Goal: Task Accomplishment & Management: Complete application form

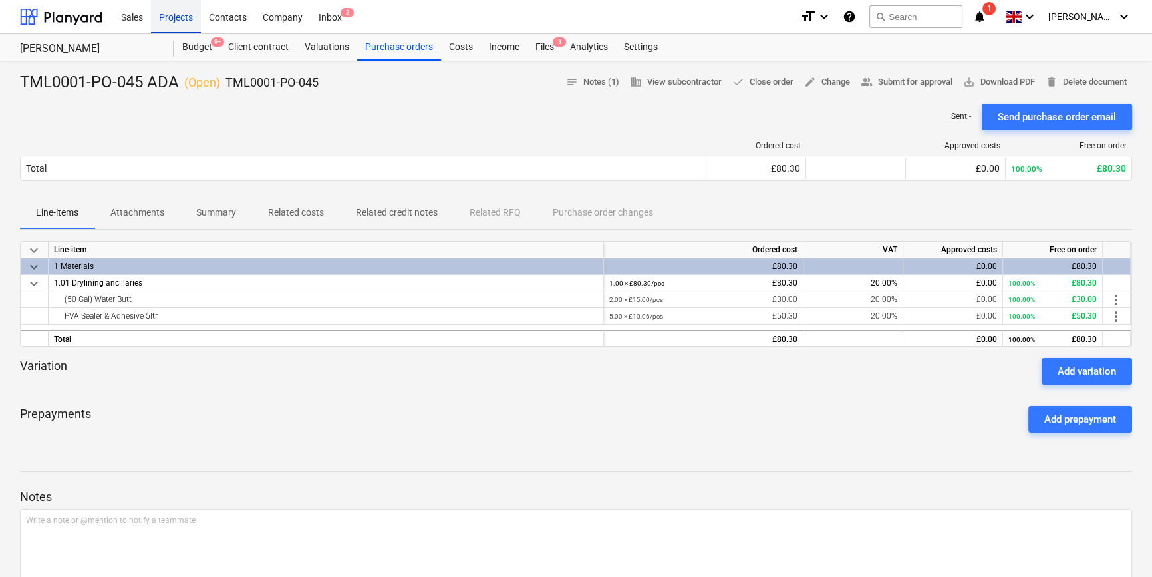
drag, startPoint x: 0, startPoint y: 0, endPoint x: 186, endPoint y: 20, distance: 187.3
click at [186, 20] on div "Projects" at bounding box center [176, 16] width 50 height 34
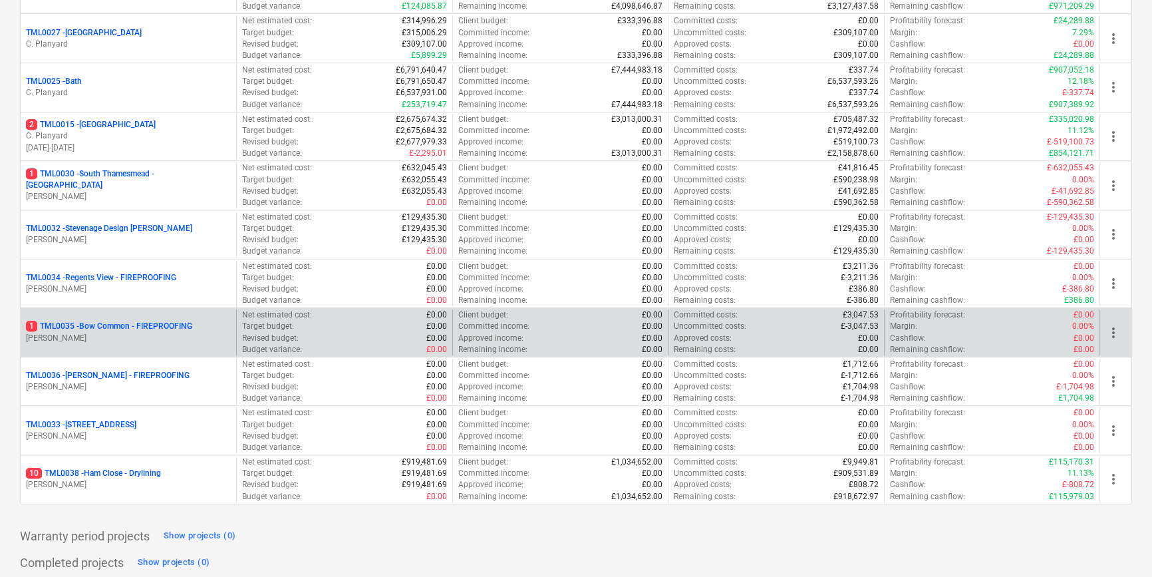
scroll to position [1359, 0]
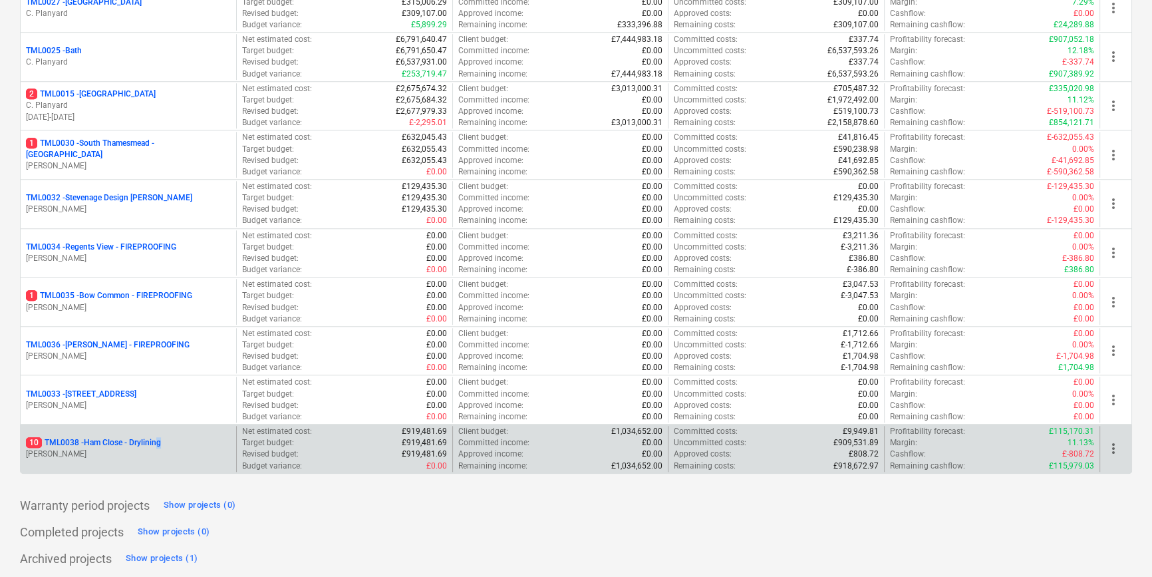
click at [164, 432] on div "10 TML0038 - Ham Close - Drylining [PERSON_NAME]" at bounding box center [129, 449] width 216 height 46
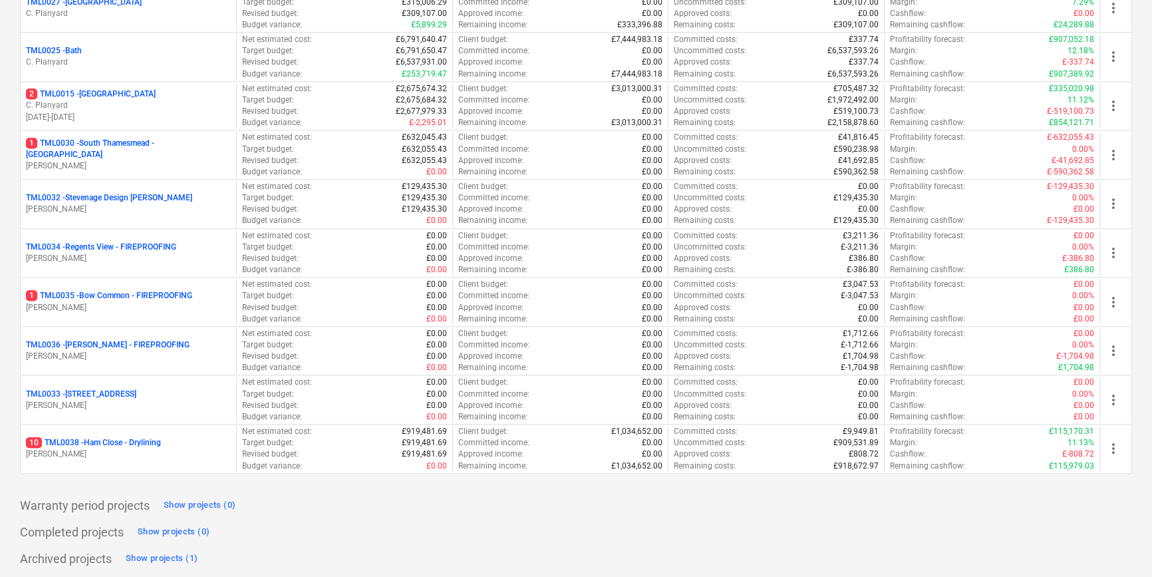
drag, startPoint x: 164, startPoint y: 432, endPoint x: 161, endPoint y: 450, distance: 17.5
click at [160, 450] on p "[PERSON_NAME]" at bounding box center [128, 453] width 205 height 11
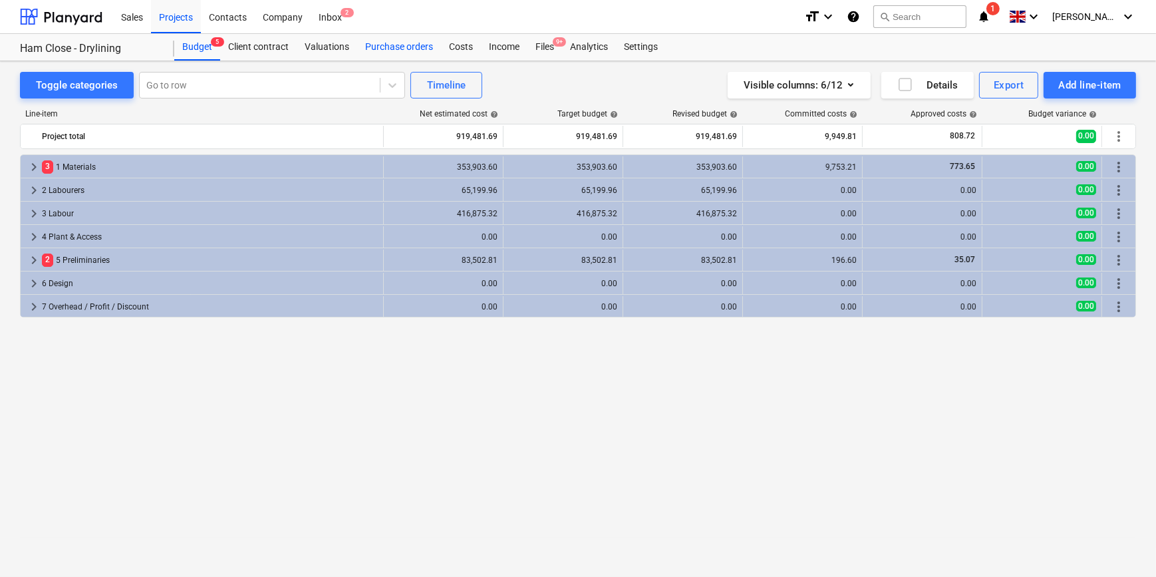
click at [396, 46] on div "Purchase orders" at bounding box center [399, 47] width 84 height 27
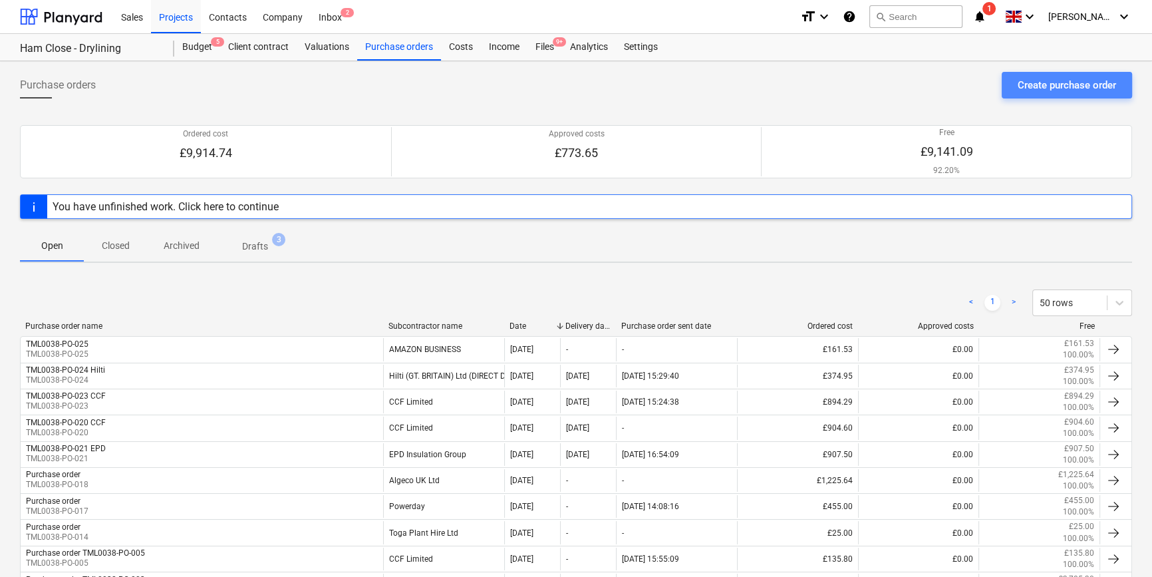
click at [1051, 82] on div "Create purchase order" at bounding box center [1067, 85] width 98 height 17
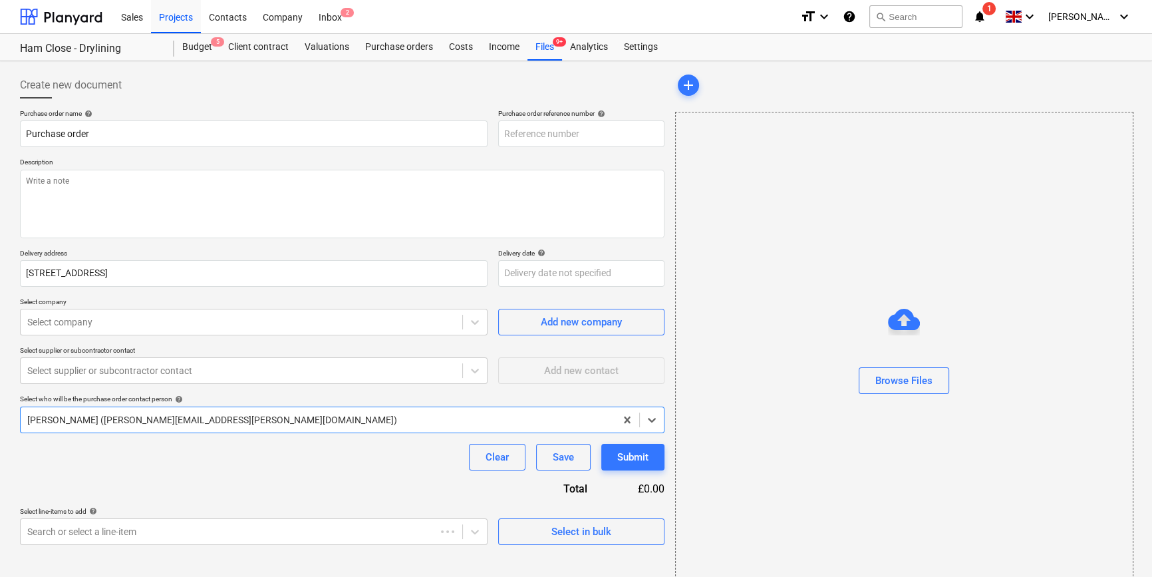
type textarea "x"
type input "TML0038-PO-026"
drag, startPoint x: 585, startPoint y: 131, endPoint x: 496, endPoint y: 136, distance: 89.3
click at [496, 136] on div "Purchase order name help Purchase order Purchase order reference number help TM…" at bounding box center [342, 128] width 645 height 38
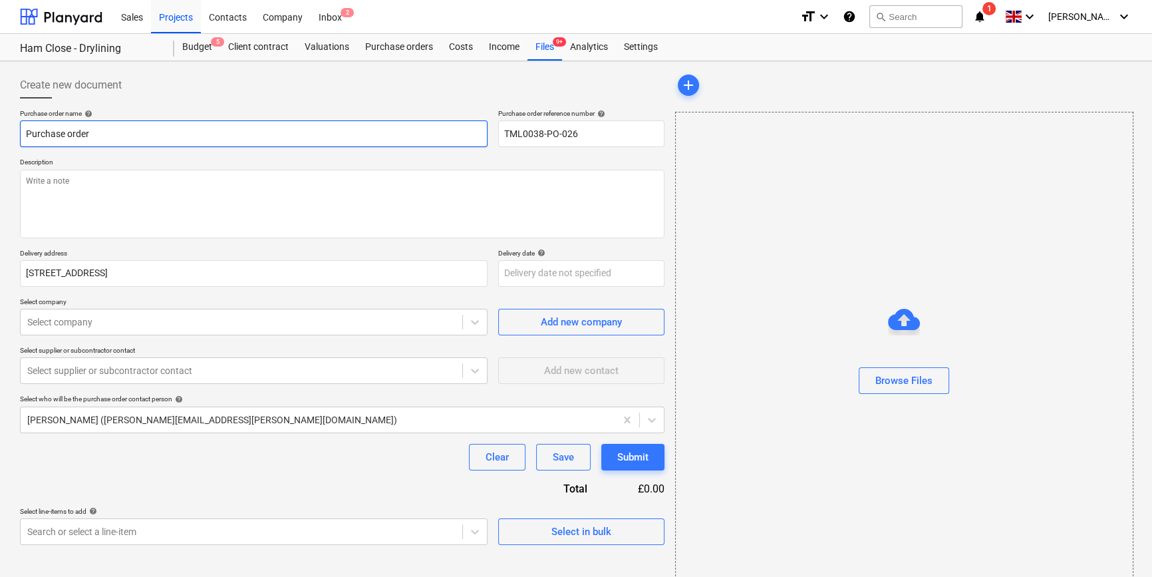
drag, startPoint x: 99, startPoint y: 128, endPoint x: 20, endPoint y: 140, distance: 80.1
click at [20, 140] on input "Purchase order" at bounding box center [254, 133] width 468 height 27
paste input "TML0038-PO-026"
type textarea "x"
type input "TML0038-PO-026"
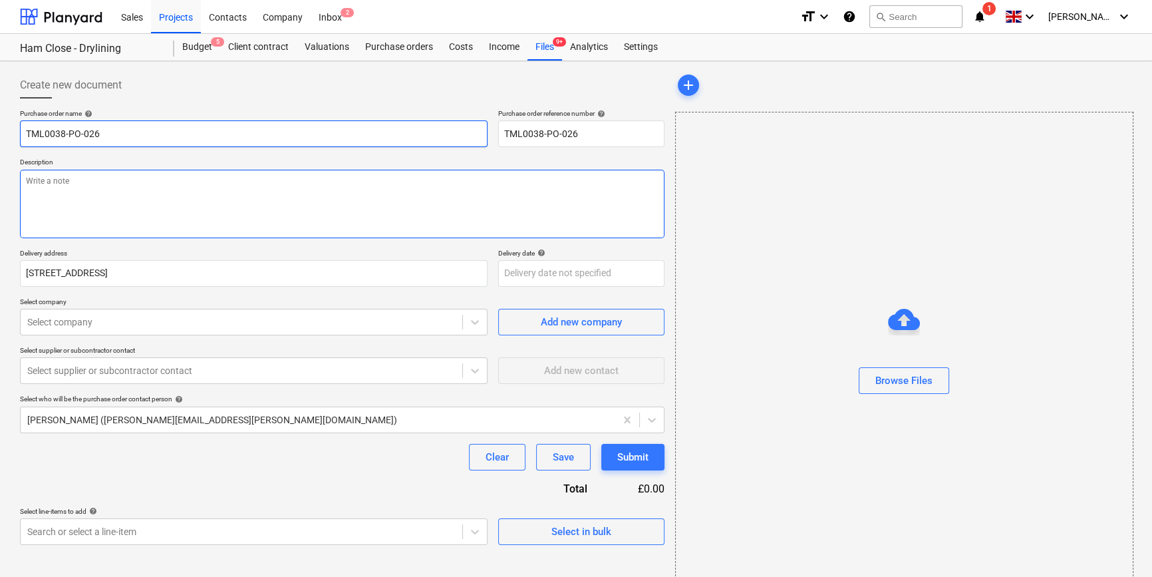
type textarea "x"
type input "TML0038-PO-026"
type textarea "x"
type input "TML0038-PO-026 P"
type textarea "x"
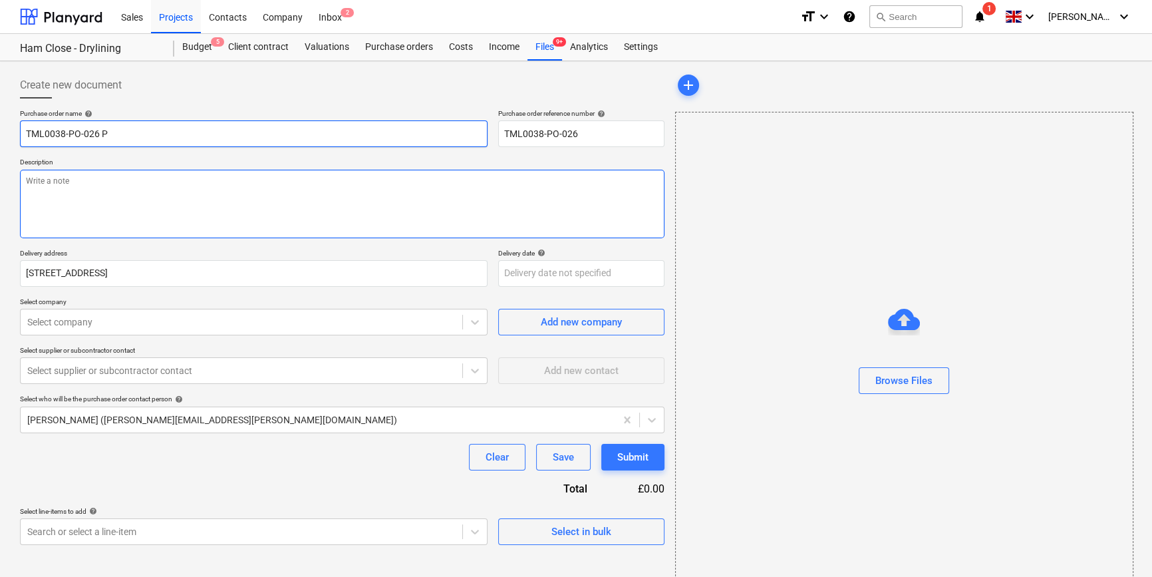
type input "TML0038-PO-026 P/"
type textarea "x"
type input "TML0038-PO-026 P/d"
type textarea "x"
type input "TML0038-PO-026 P/da"
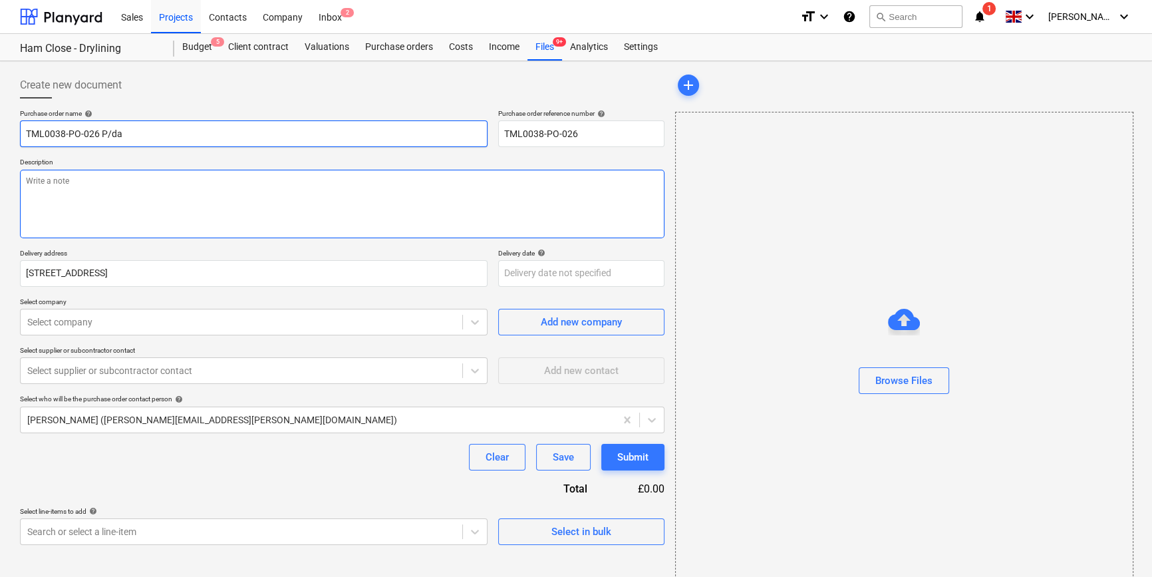
type textarea "x"
type input "TML0038-PO-026 P/day"
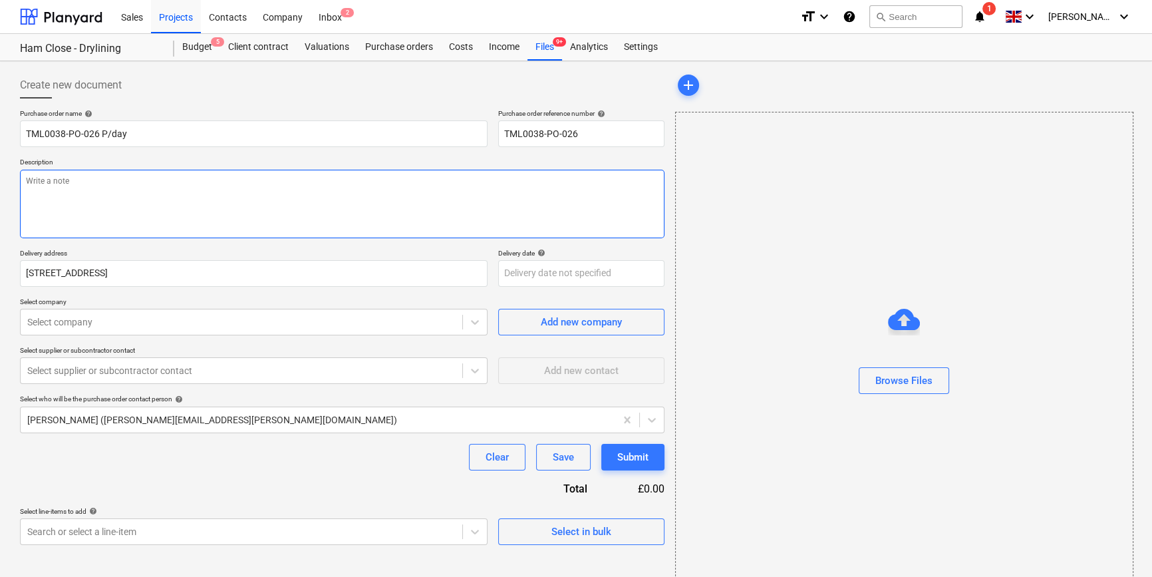
click at [75, 205] on textarea at bounding box center [342, 204] width 645 height 69
type textarea "x"
type textarea "S"
type textarea "x"
type textarea "Si"
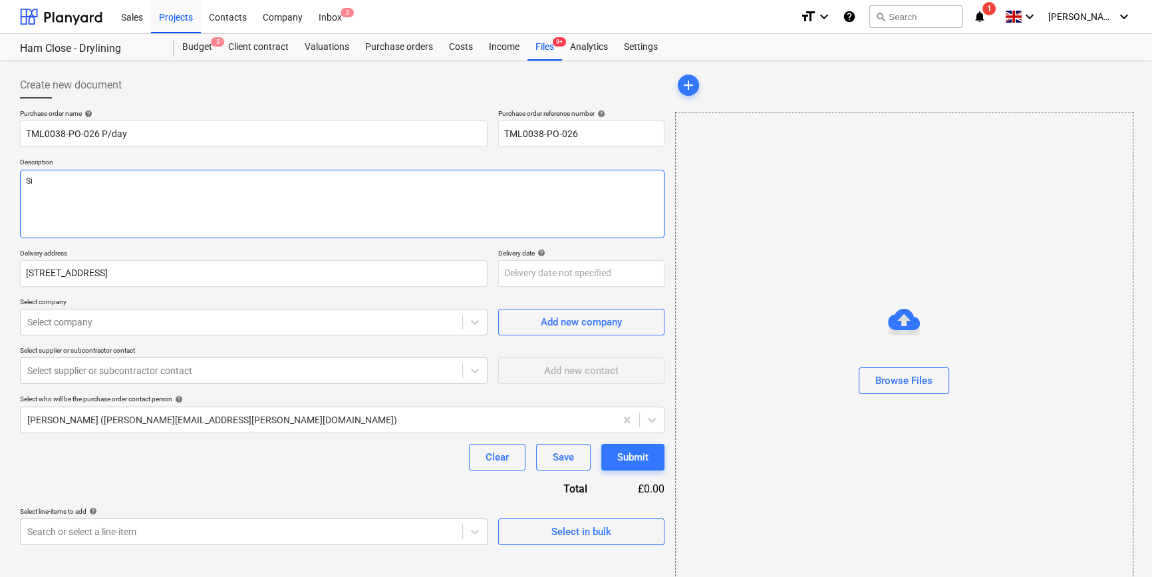
type textarea "x"
type textarea "Sit"
type textarea "x"
type textarea "Site"
type textarea "x"
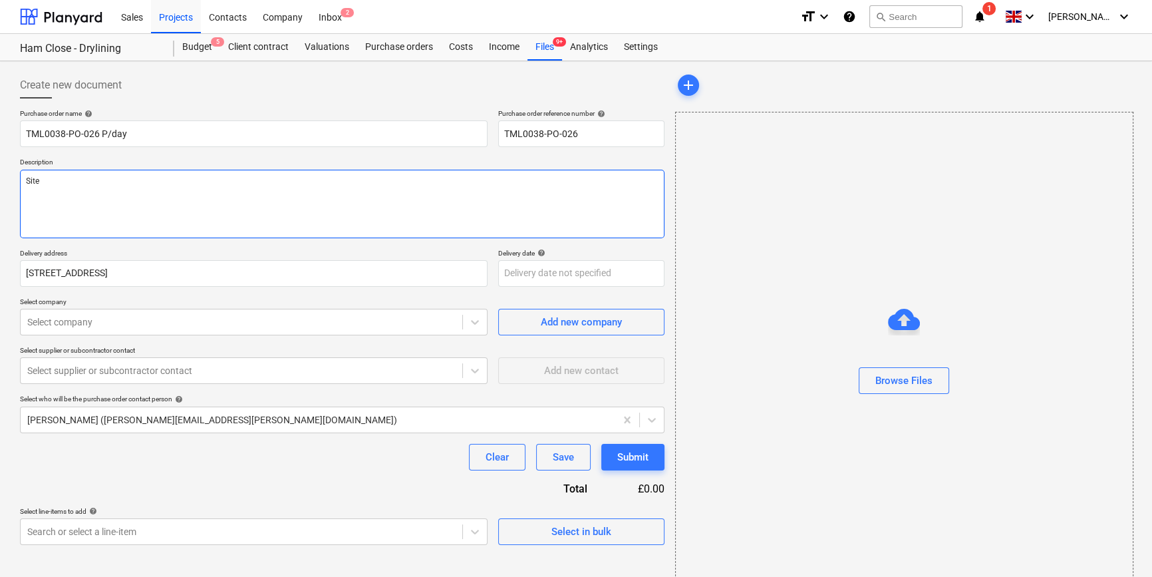
type textarea "Site"
type textarea "x"
type textarea "Site c"
type textarea "x"
type textarea "Site co"
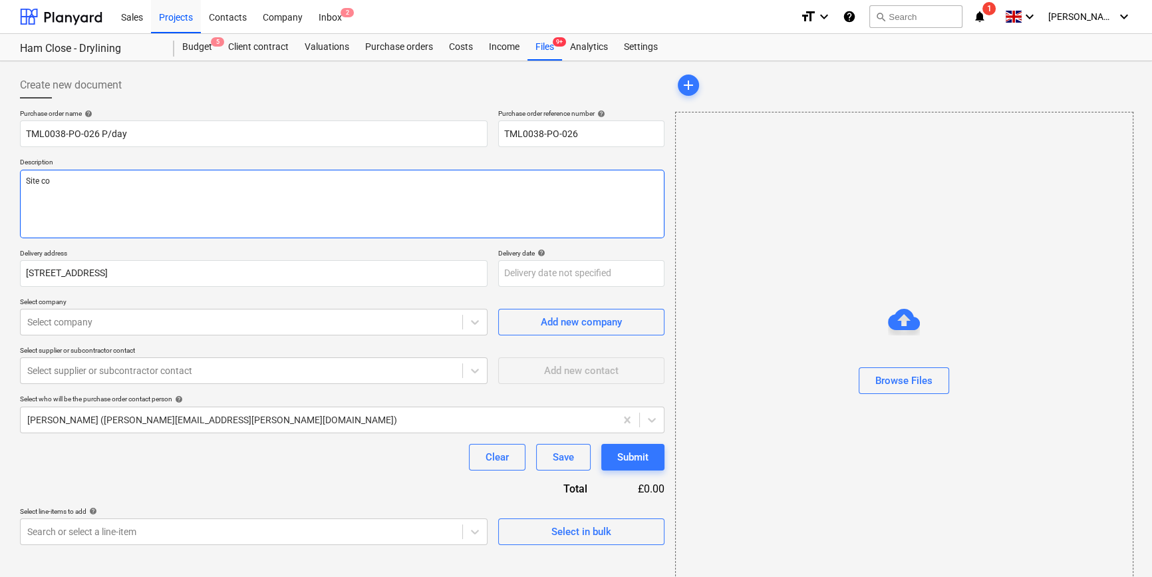
type textarea "x"
type textarea "Site con"
type textarea "x"
type textarea "Site cont"
type textarea "x"
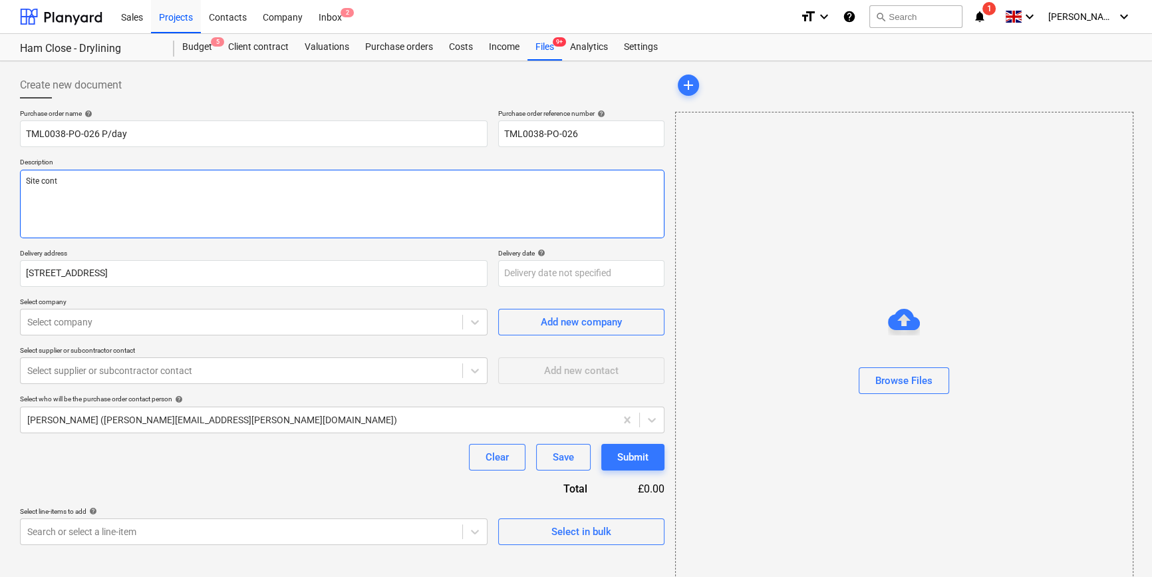
type textarea "Site conta"
type textarea "x"
type textarea "Site contac"
type textarea "x"
type textarea "Site contact"
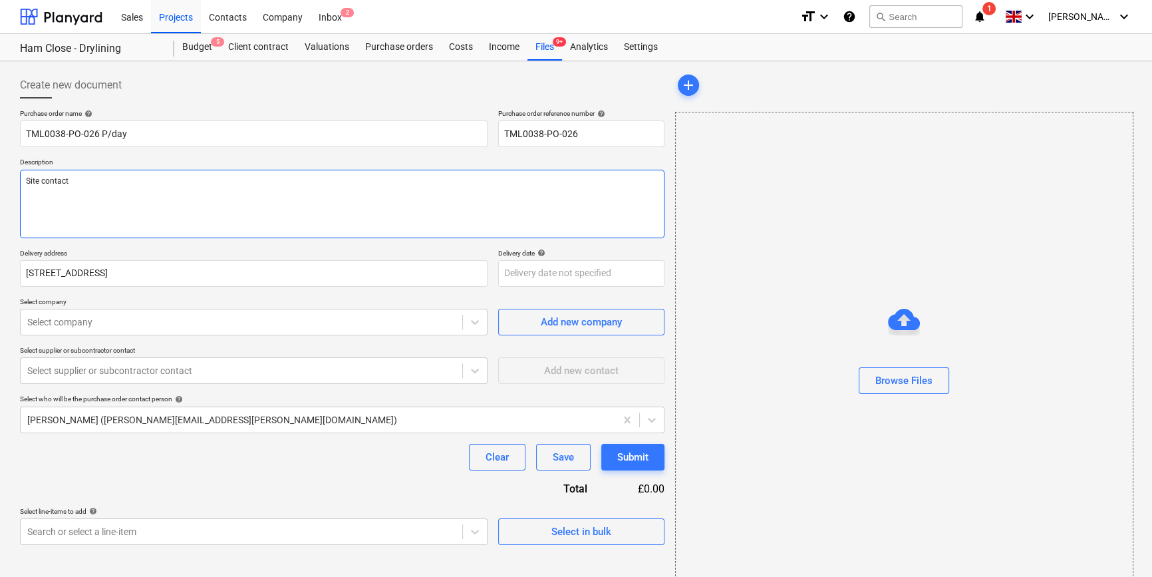
type textarea "x"
type textarea "Site contact"
type textarea "x"
type textarea "Site contact R"
type textarea "x"
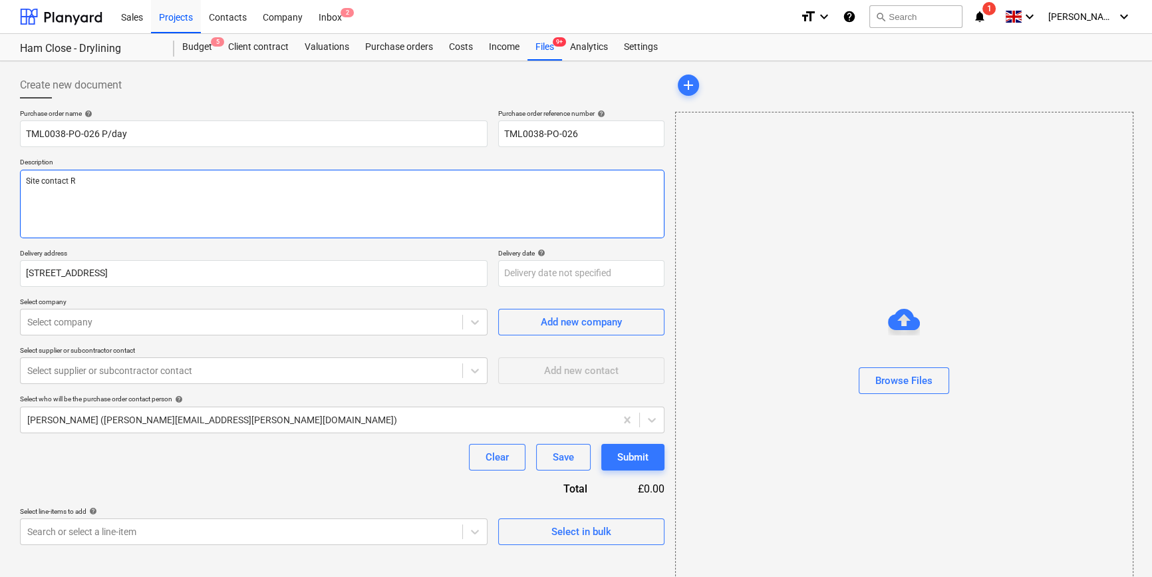
type textarea "Site contact Ra"
type textarea "x"
type textarea "Site contact Raz"
type textarea "x"
type textarea "Site contact Razv"
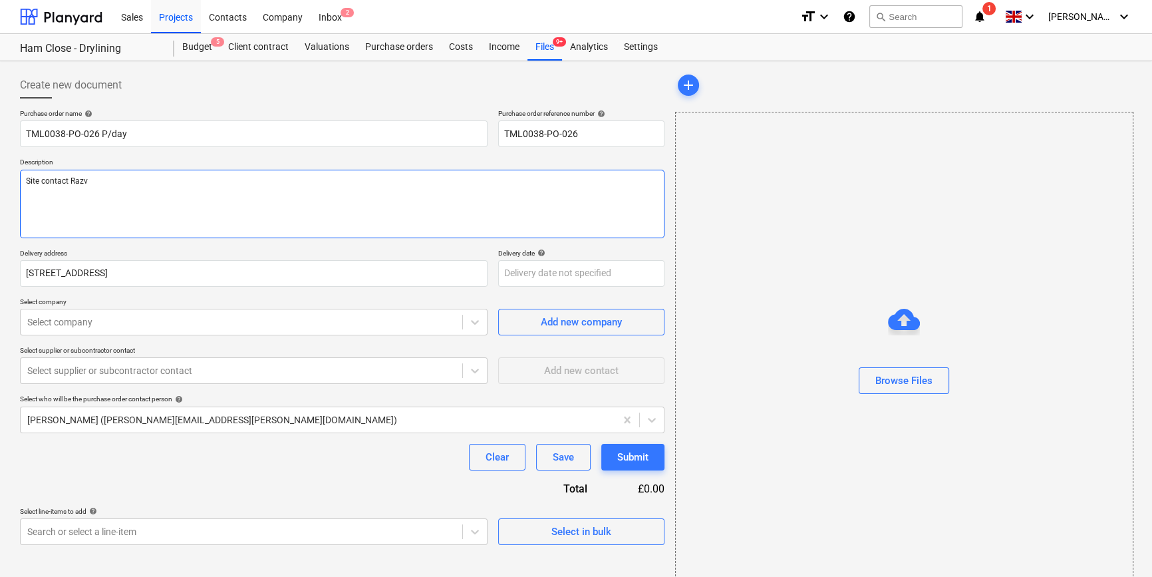
type textarea "x"
type textarea "Site contact Razva"
type textarea "x"
type textarea "Site contact Razvan"
type textarea "x"
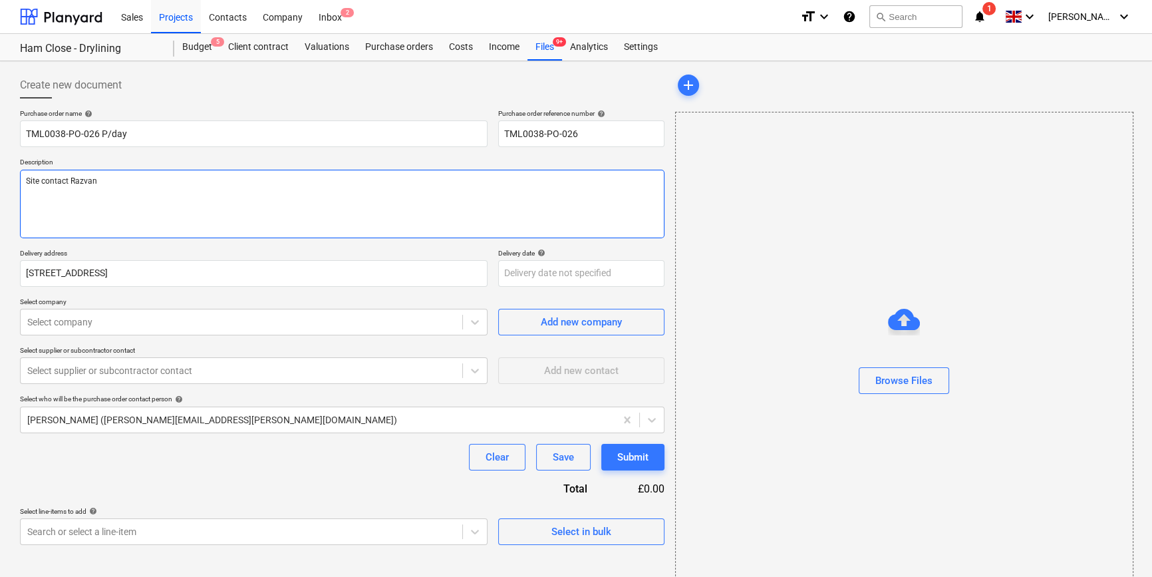
type textarea "Site contact Razvan"
click at [132, 182] on textarea "Site contact Razvan" at bounding box center [342, 204] width 645 height 69
type textarea "x"
type textarea "Site contact Razvan 0"
type textarea "x"
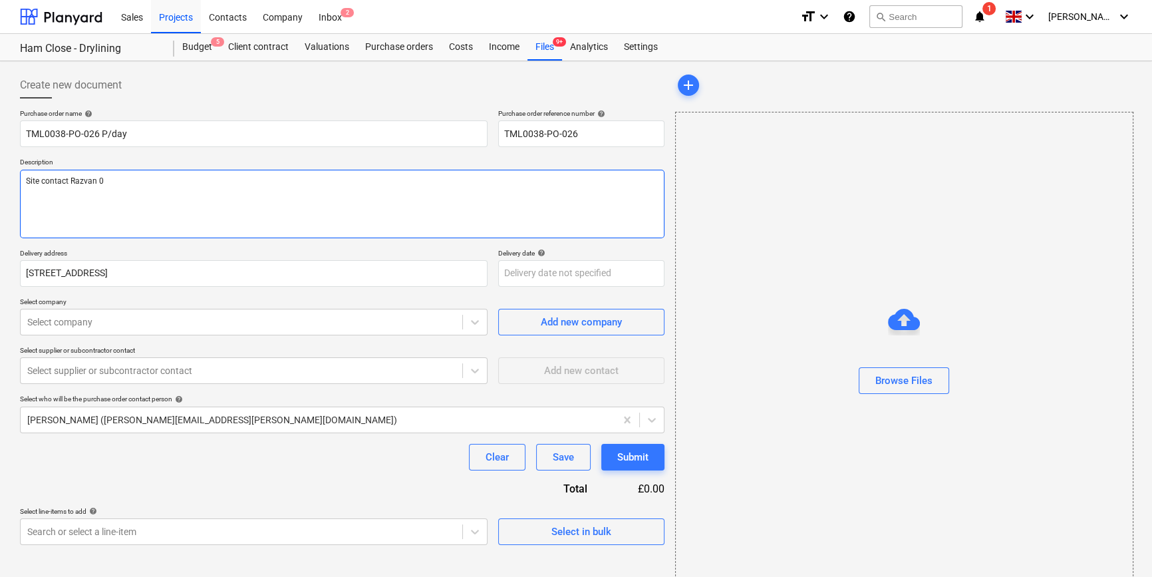
type textarea "Site contact Razvan 07"
type textarea "x"
type textarea "Site contact Razvan 075"
type textarea "x"
type textarea "Site contact Razvan 0750"
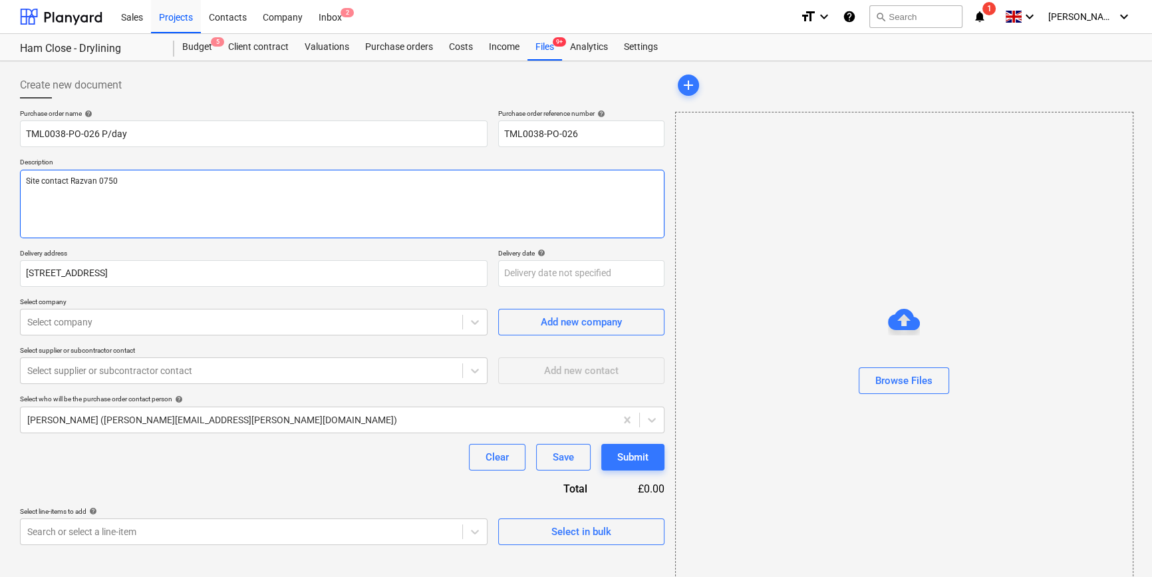
type textarea "x"
type textarea "Site contact Razvan 07501"
type textarea "x"
type textarea "Site contact Razvan 07501"
type textarea "x"
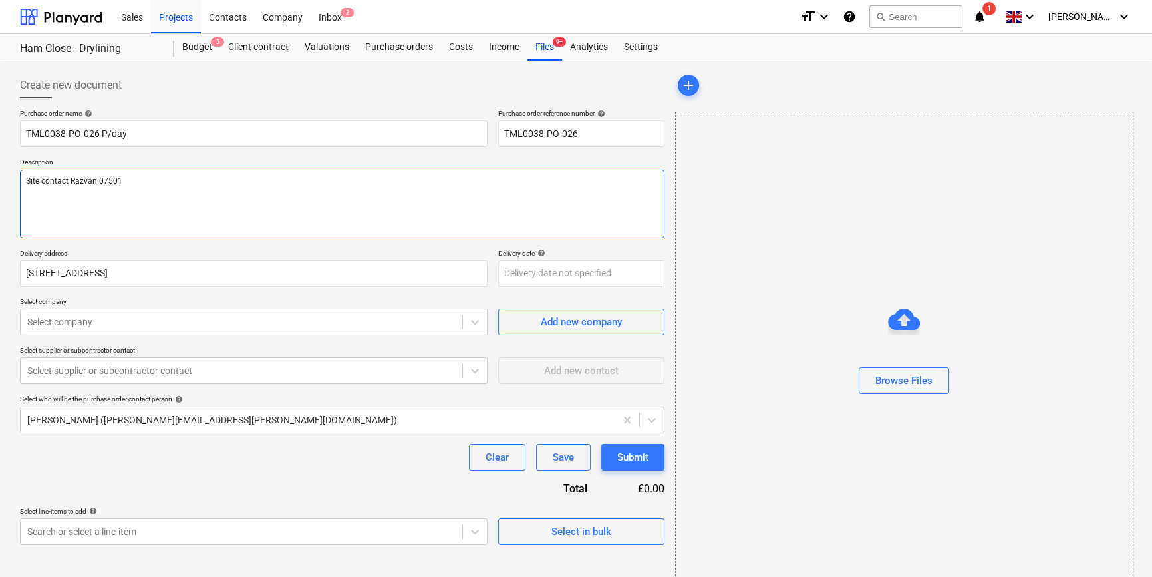
type textarea "Site contact Razvan 07501 6"
type textarea "x"
type textarea "Site contact Razvan [PHONE_NUMBER]"
type textarea "x"
type textarea "Site contact Razvan [PHONE_NUMBER]"
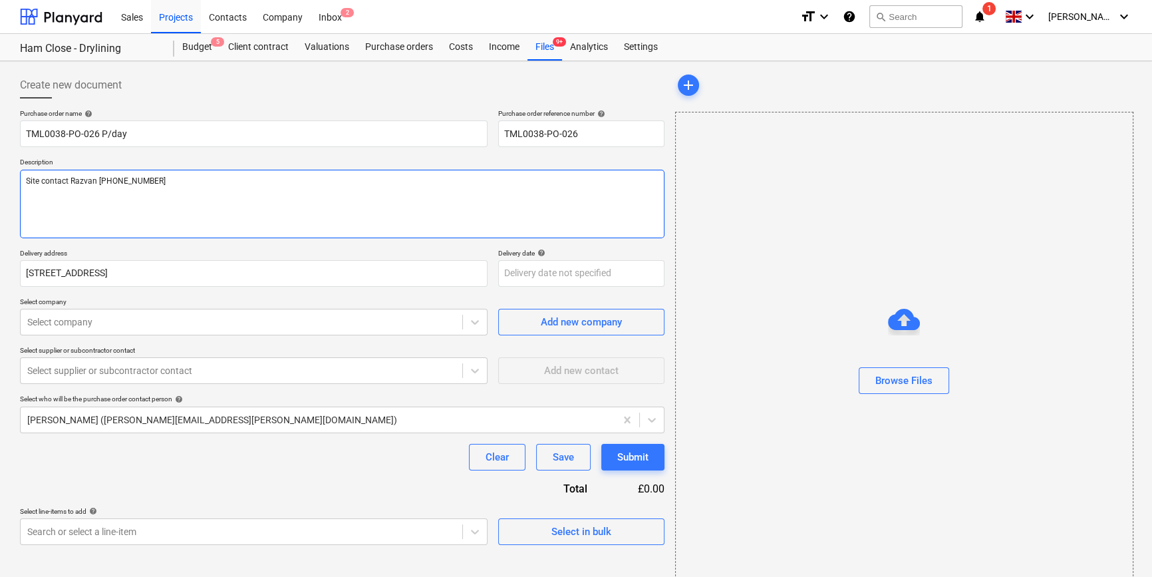
type textarea "x"
type textarea "Site contact Razvan [PHONE_NUMBER]"
type textarea "x"
type textarea "Site contact Razvan [PHONE_NUMBER]"
type textarea "x"
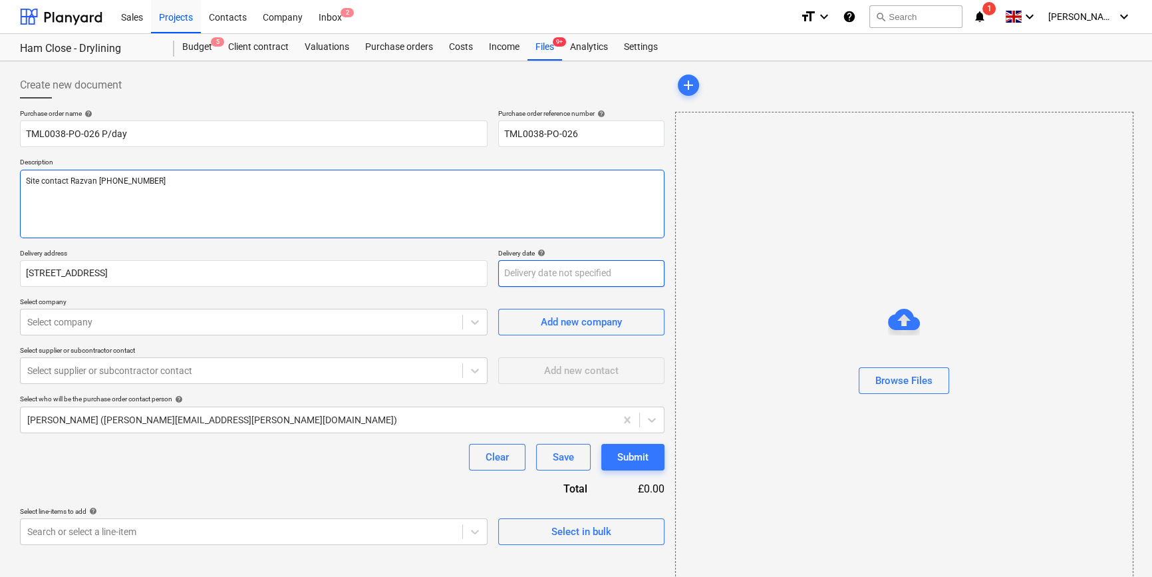
type textarea "Site contact Razvan [PHONE_NUMBER]"
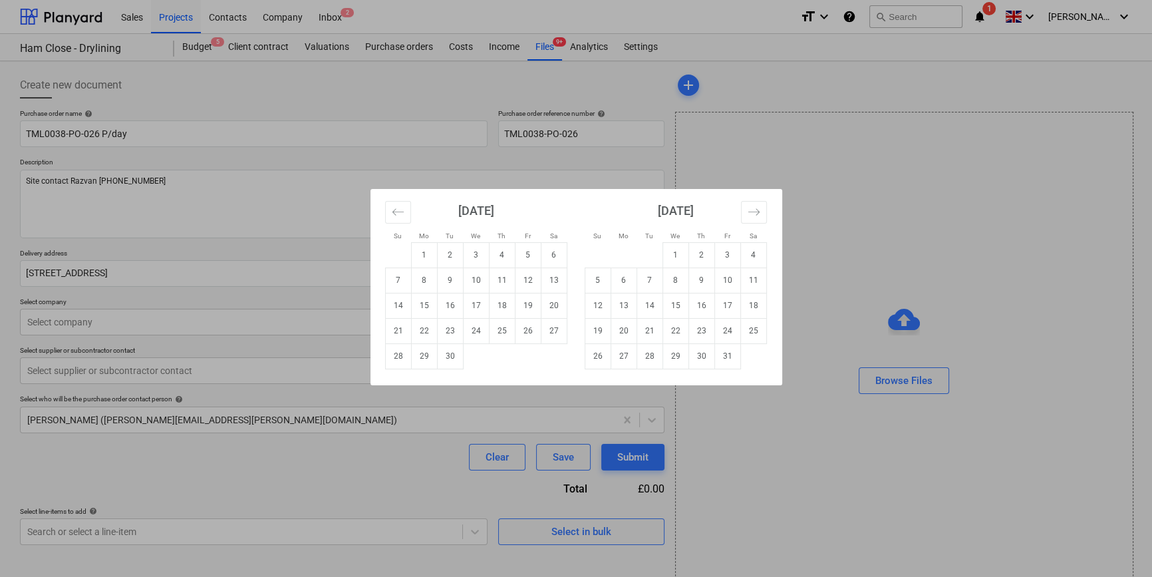
click at [540, 276] on body "Sales Projects Contacts Company Inbox 2 format_size keyboard_arrow_down help se…" at bounding box center [576, 288] width 1152 height 577
click at [449, 353] on td "30" at bounding box center [450, 355] width 26 height 25
type textarea "x"
type input "[DATE]"
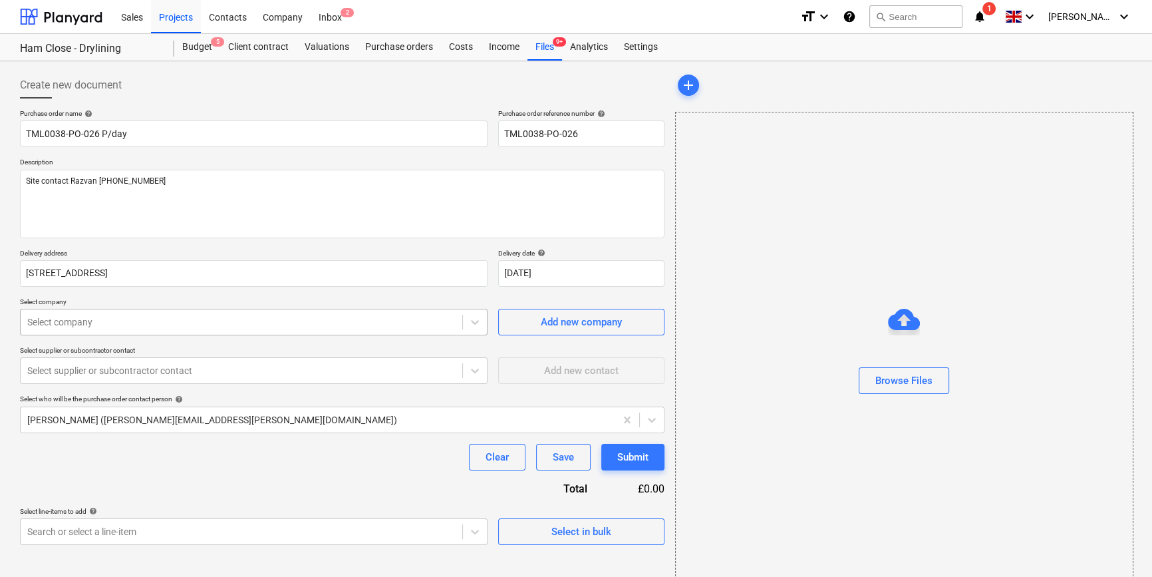
click at [270, 325] on div at bounding box center [241, 321] width 428 height 13
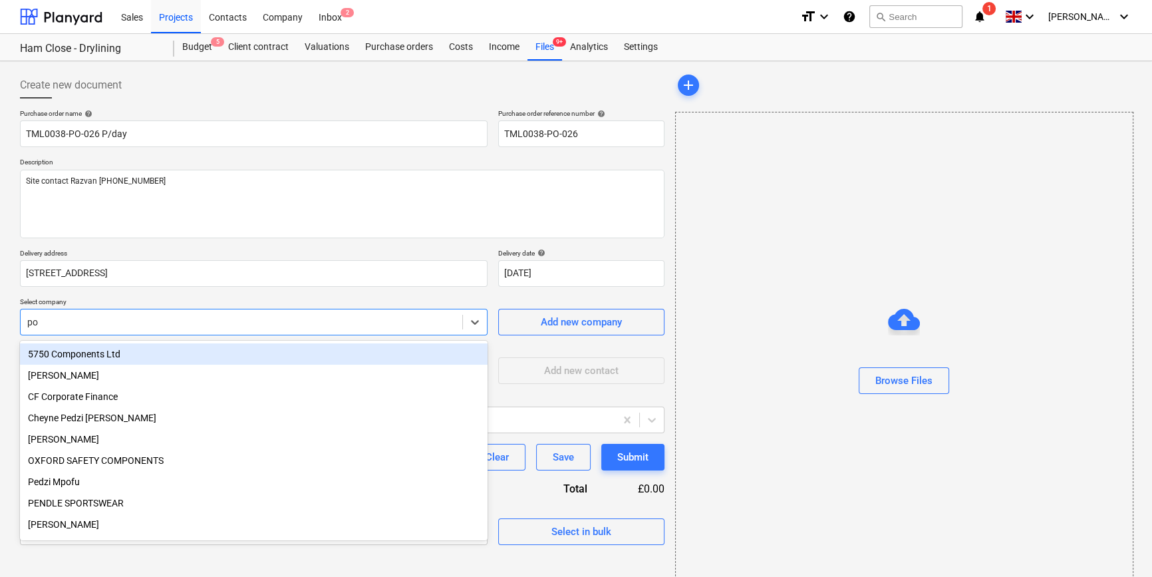
type input "pow"
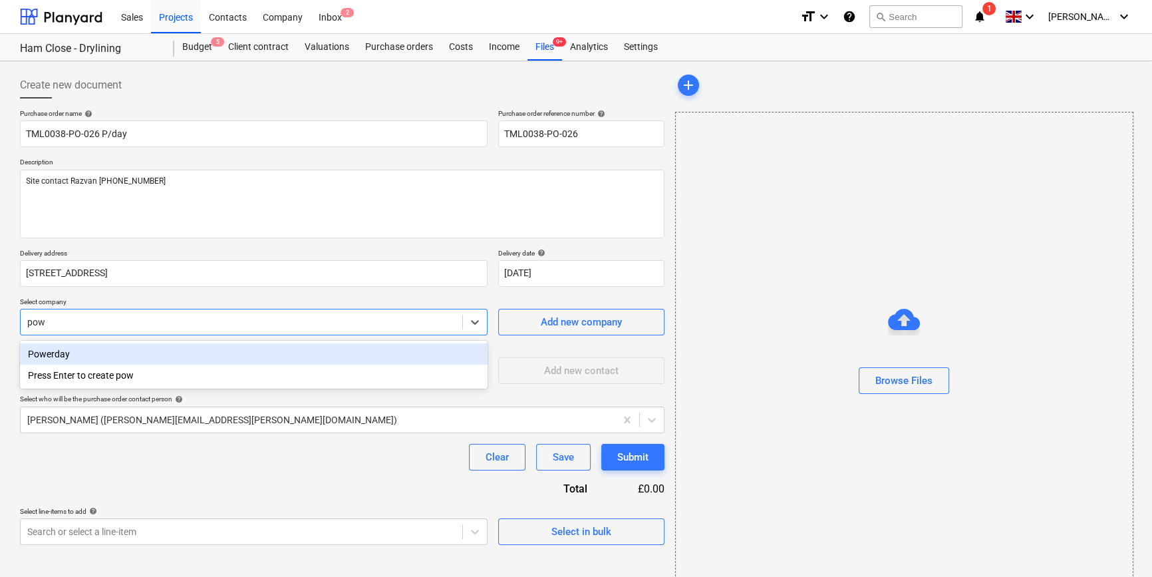
click at [45, 356] on div "Powerday" at bounding box center [254, 353] width 468 height 21
type textarea "x"
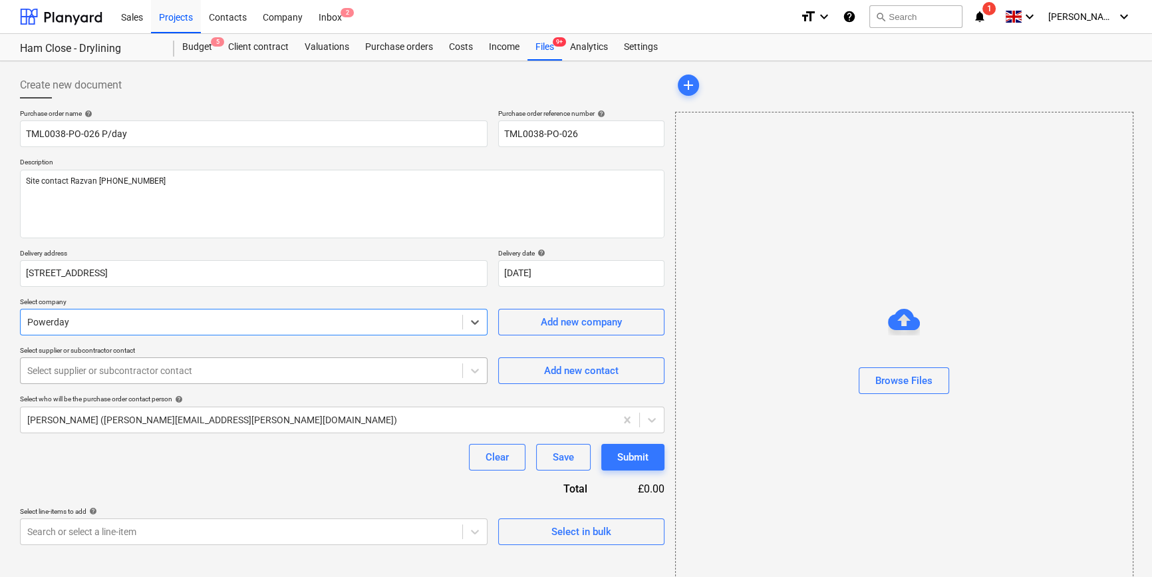
click at [52, 373] on div at bounding box center [241, 370] width 428 height 13
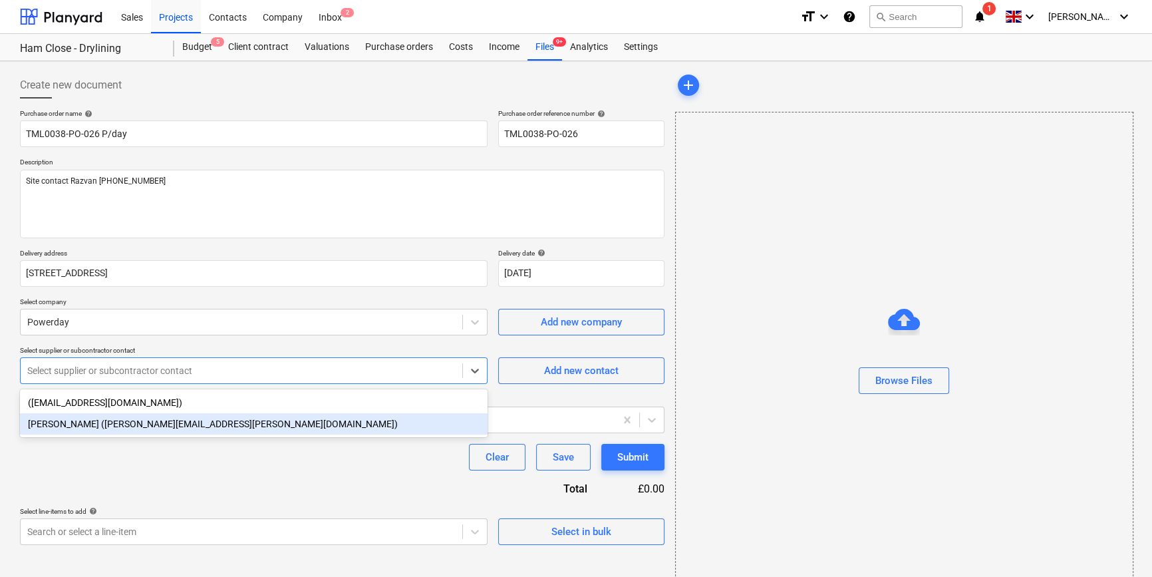
click at [68, 426] on div "[PERSON_NAME] ([PERSON_NAME][EMAIL_ADDRESS][PERSON_NAME][DOMAIN_NAME])" at bounding box center [254, 423] width 468 height 21
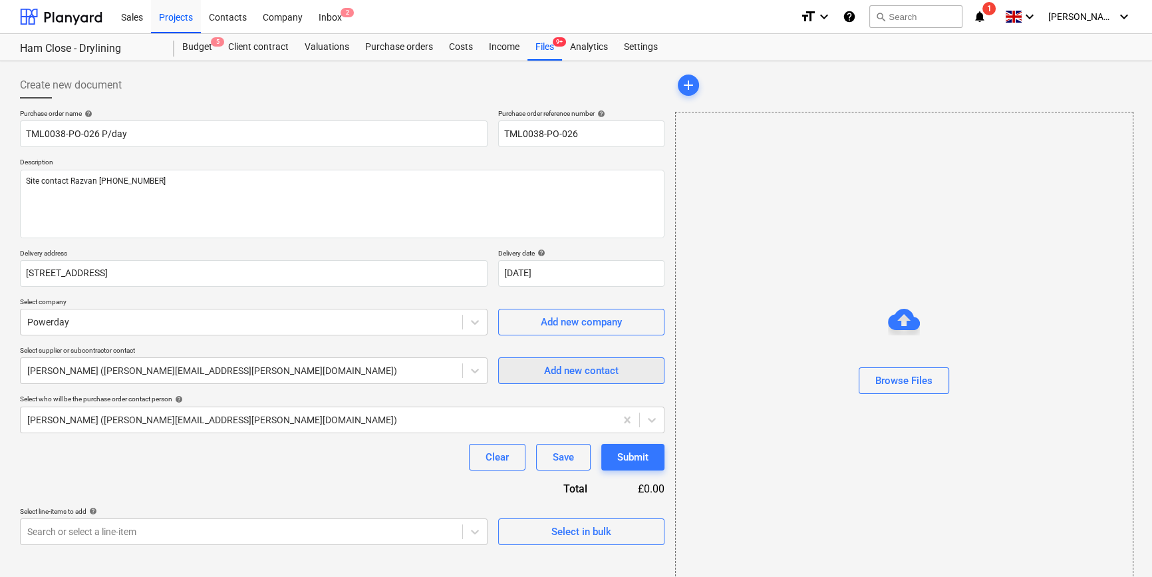
click at [577, 373] on div "Add new contact" at bounding box center [581, 370] width 75 height 17
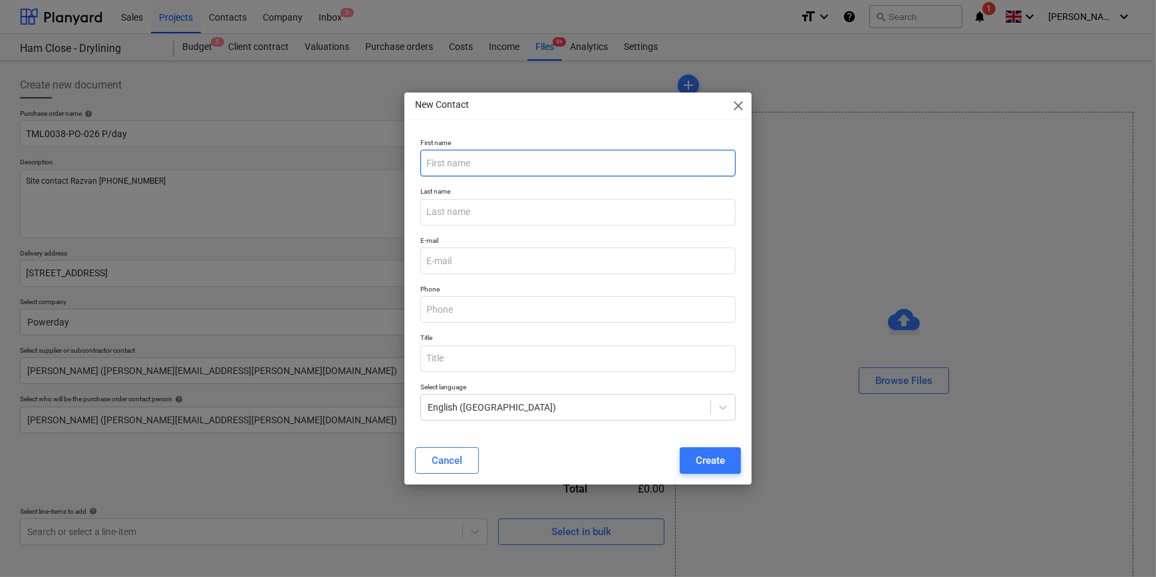
type textarea "x"
click at [452, 166] on input "text" at bounding box center [577, 163] width 315 height 27
type input "[PERSON_NAME]"
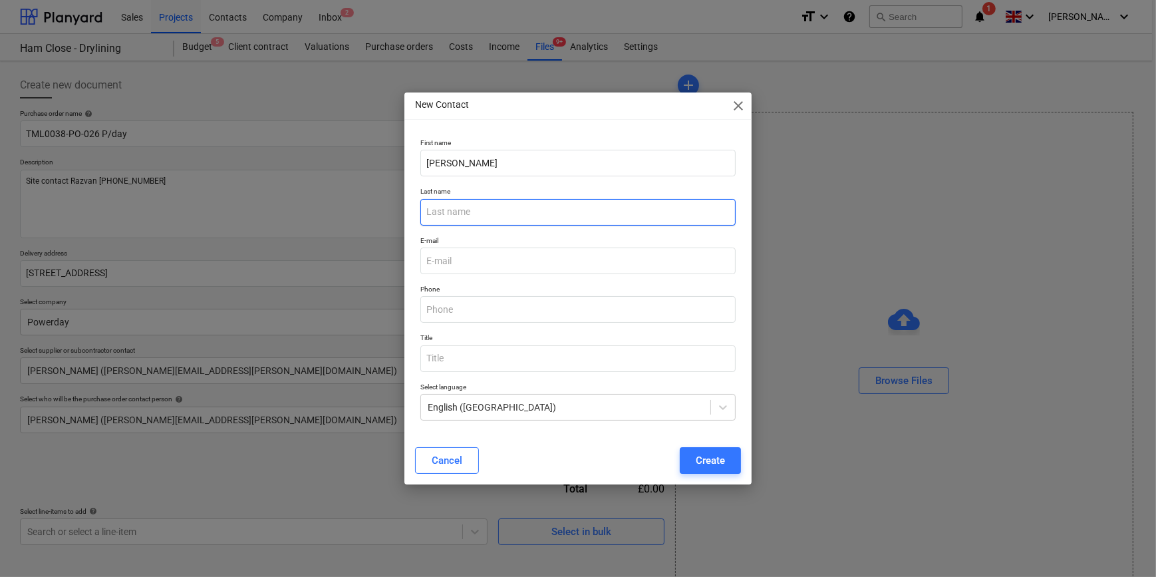
click at [448, 212] on input "text" at bounding box center [577, 212] width 315 height 27
type input "[PERSON_NAME]"
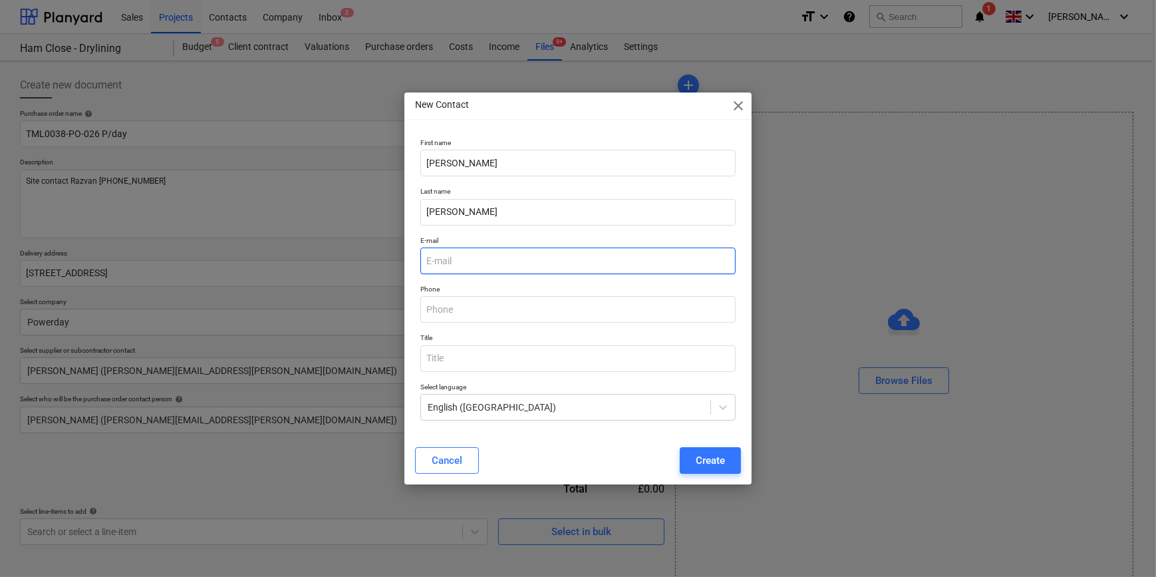
click at [460, 260] on input "email" at bounding box center [577, 260] width 315 height 27
type input "[PERSON_NAME][EMAIL_ADDRESS][PERSON_NAME][DOMAIN_NAME]"
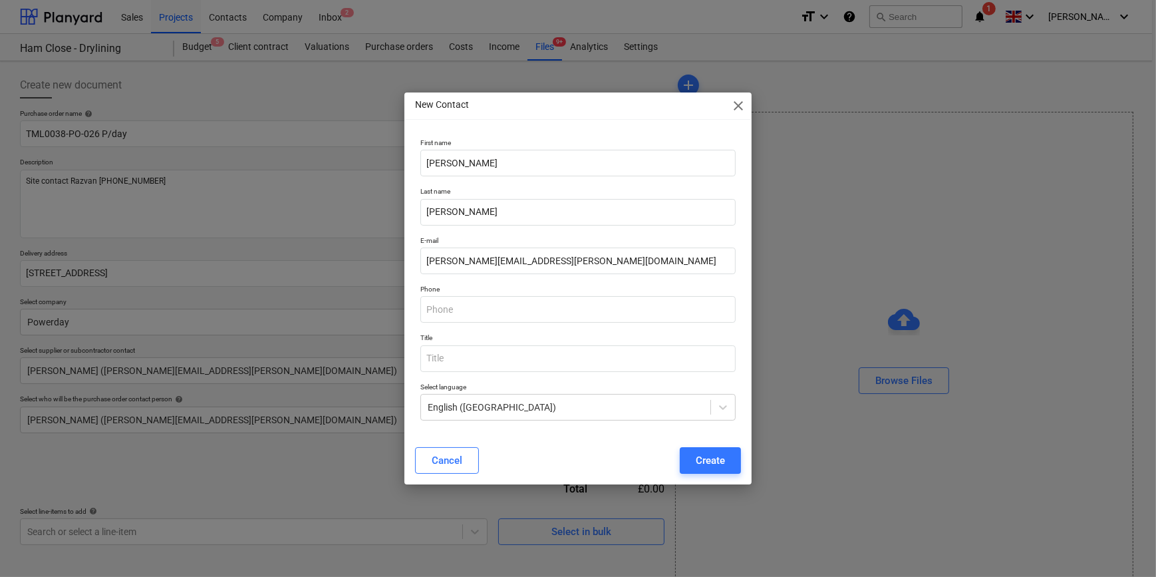
click at [709, 467] on div "Create" at bounding box center [710, 460] width 29 height 17
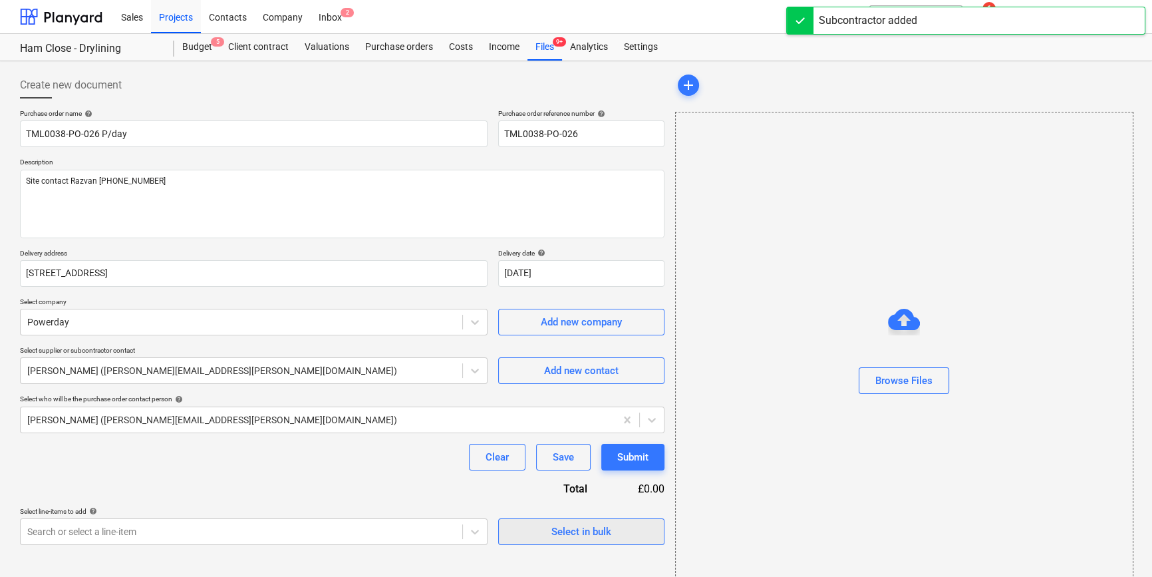
click at [595, 528] on div "Select in bulk" at bounding box center [581, 531] width 60 height 17
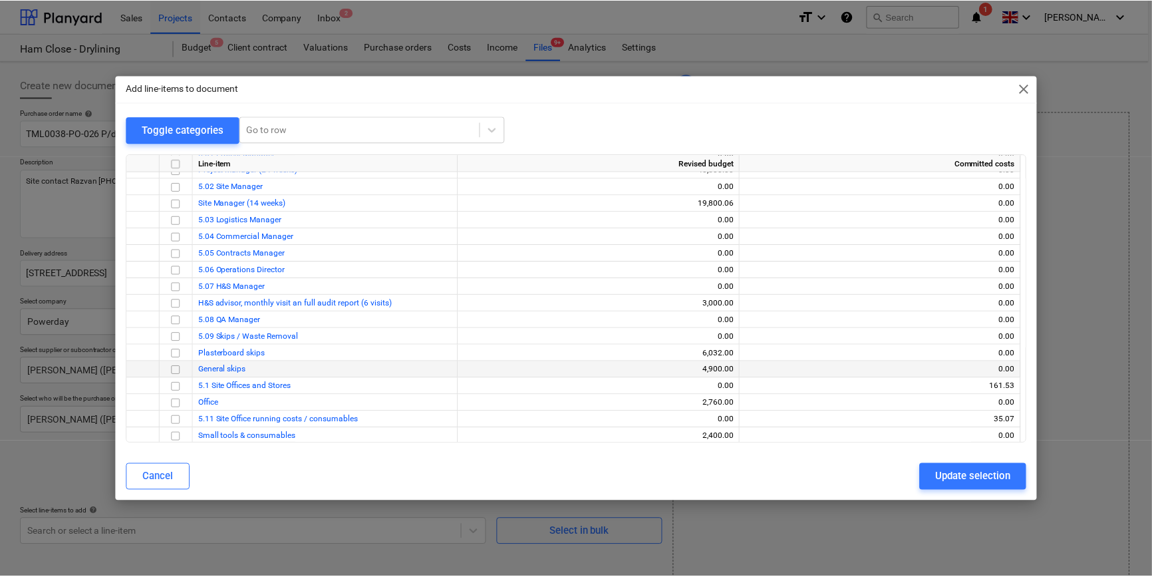
scroll to position [846, 0]
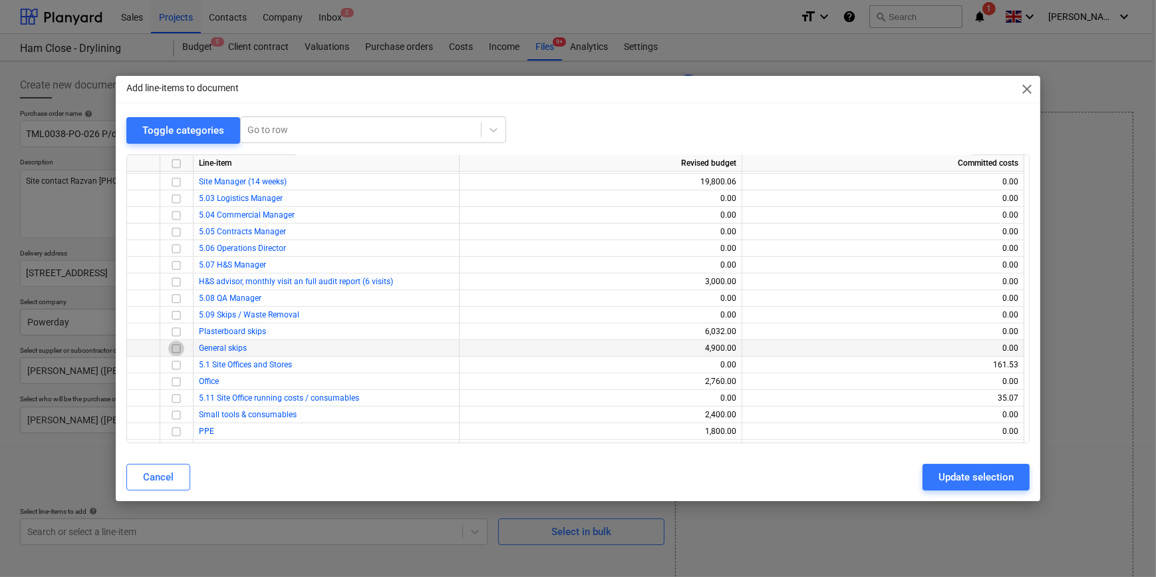
click at [176, 350] on input "checkbox" at bounding box center [176, 348] width 16 height 16
click at [968, 477] on div "Update selection" at bounding box center [976, 476] width 75 height 17
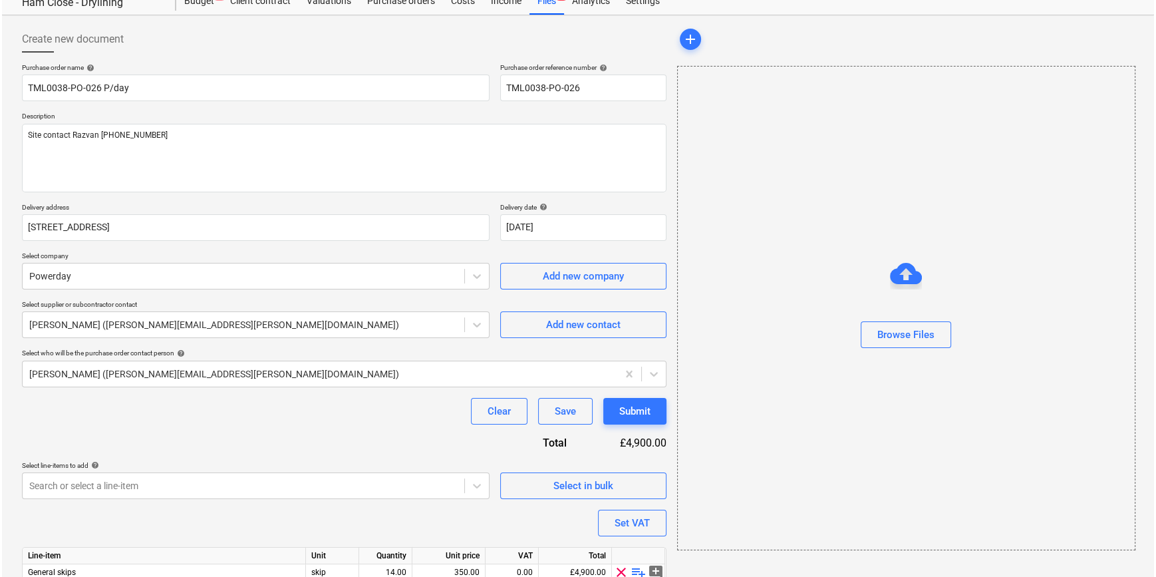
scroll to position [103, 0]
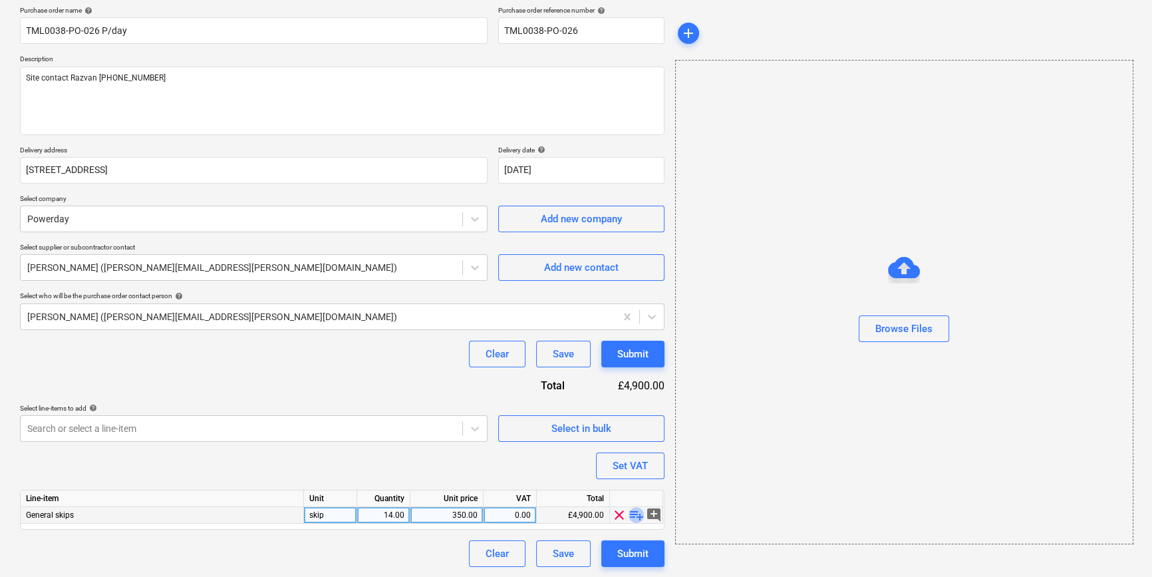
click at [636, 516] on span "playlist_add" at bounding box center [637, 515] width 16 height 16
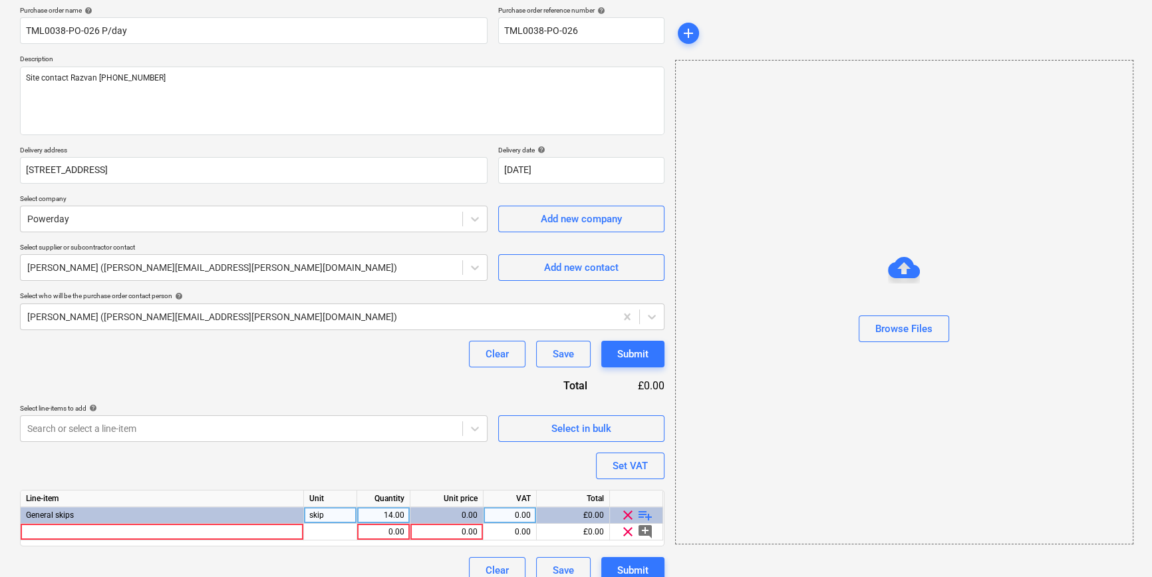
type textarea "x"
click at [88, 531] on div at bounding box center [162, 532] width 283 height 17
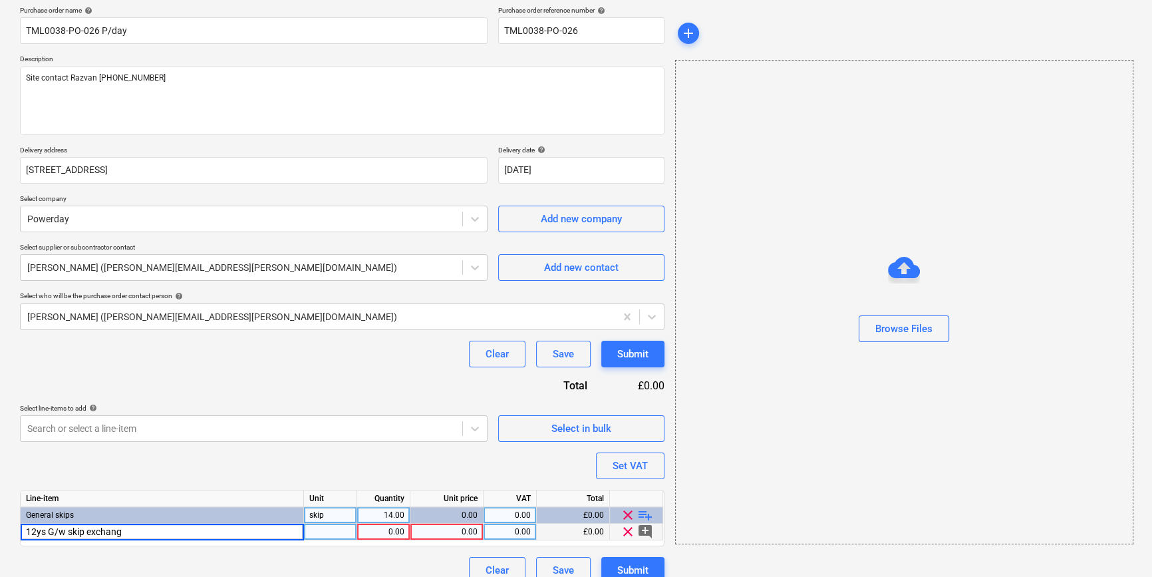
type input "12ys G/w skip exchange"
type textarea "x"
type input "skip"
type textarea "x"
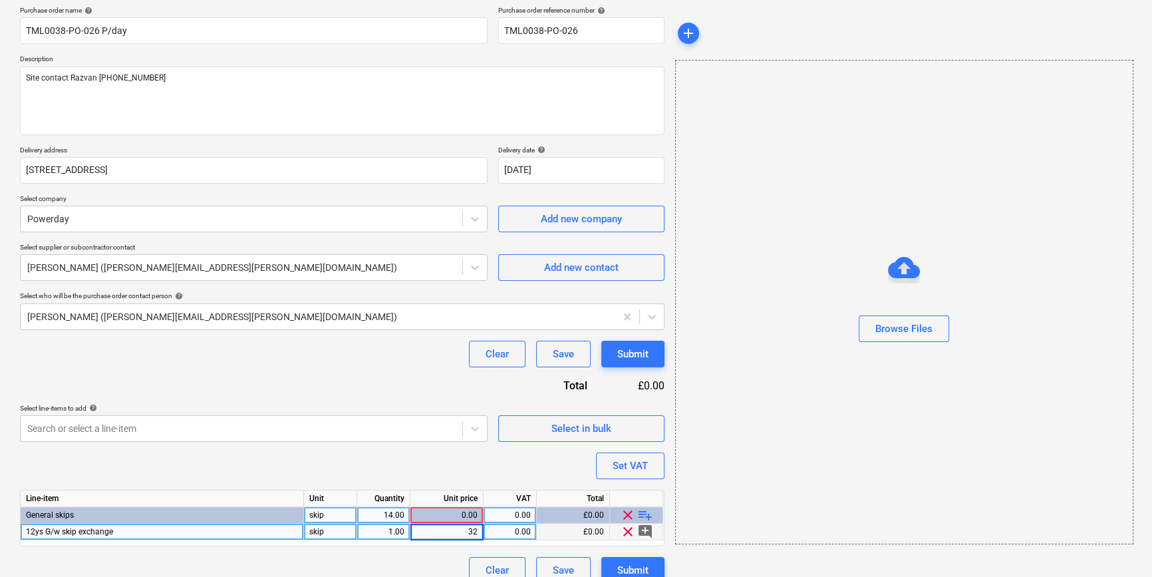
type input "320"
type textarea "x"
type input "20"
click at [627, 565] on div "Purchase order name help TML0038-PO-026 P/day Purchase order reference number h…" at bounding box center [342, 294] width 645 height 577
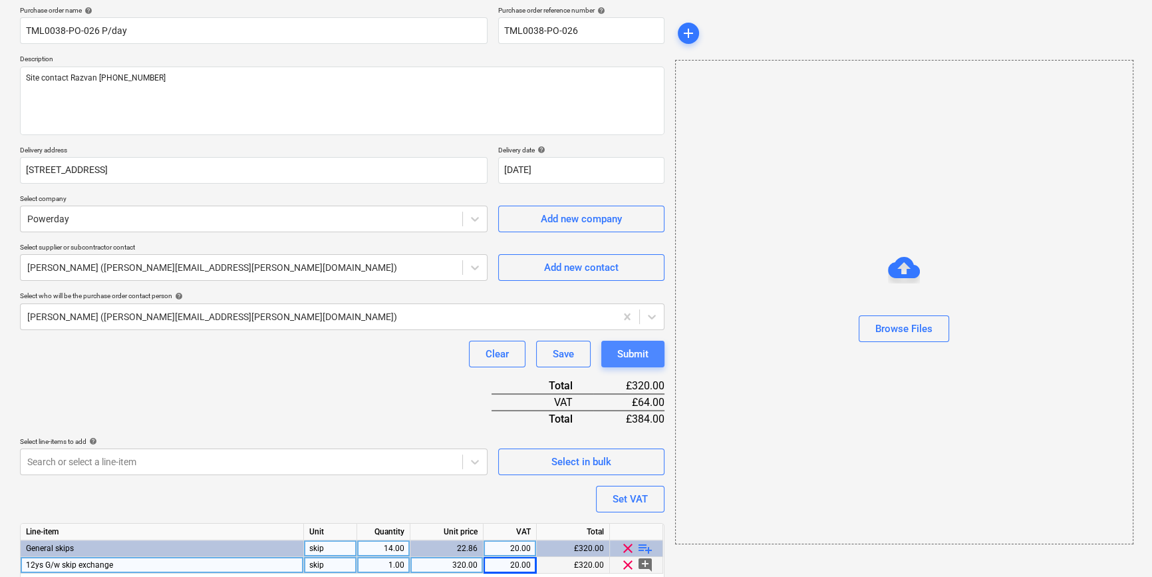
click at [629, 354] on div "Submit" at bounding box center [632, 353] width 31 height 17
type textarea "x"
